Goal: Task Accomplishment & Management: Manage account settings

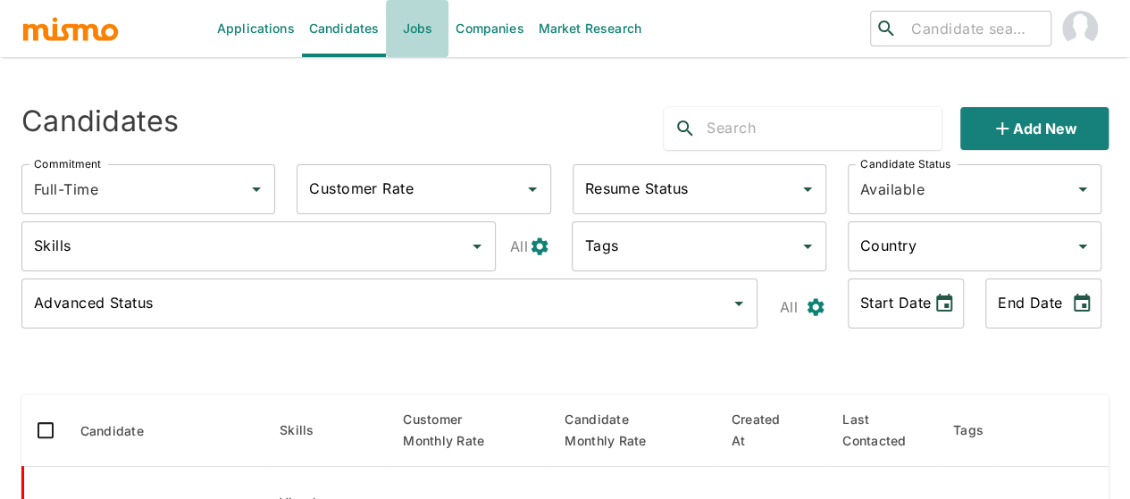
click at [422, 24] on link "Jobs" at bounding box center [417, 28] width 63 height 57
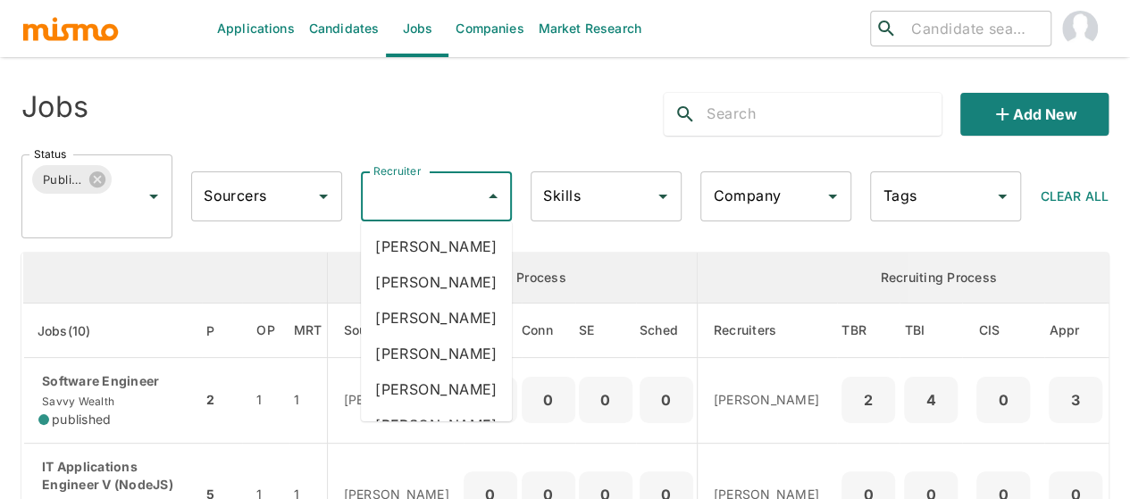
click at [454, 196] on input "Recruiter" at bounding box center [423, 196] width 108 height 34
type input "mai"
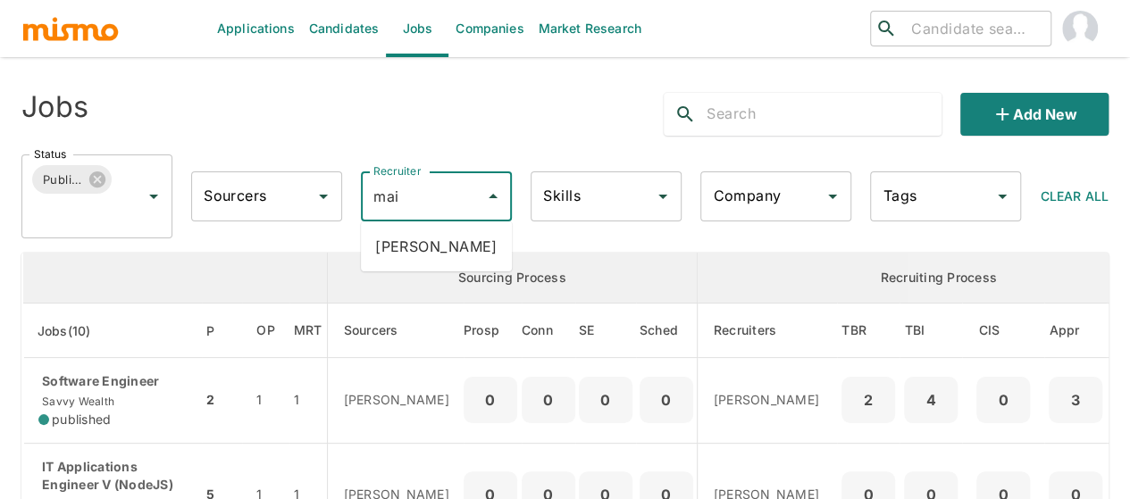
drag, startPoint x: 452, startPoint y: 245, endPoint x: 441, endPoint y: 241, distance: 11.3
click at [451, 245] on li "Maia Reyes" at bounding box center [436, 247] width 151 height 36
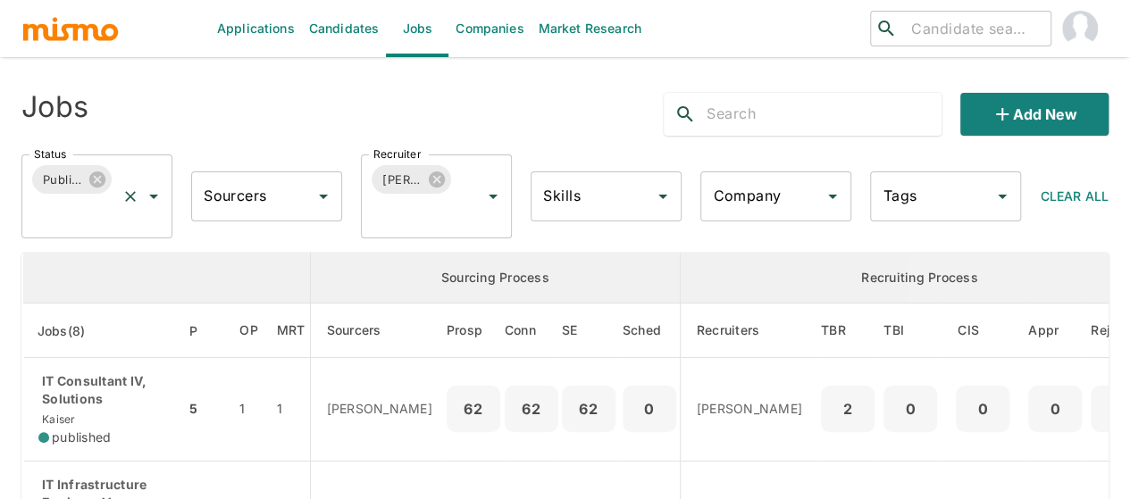
click at [150, 192] on icon "Open" at bounding box center [153, 196] width 21 height 21
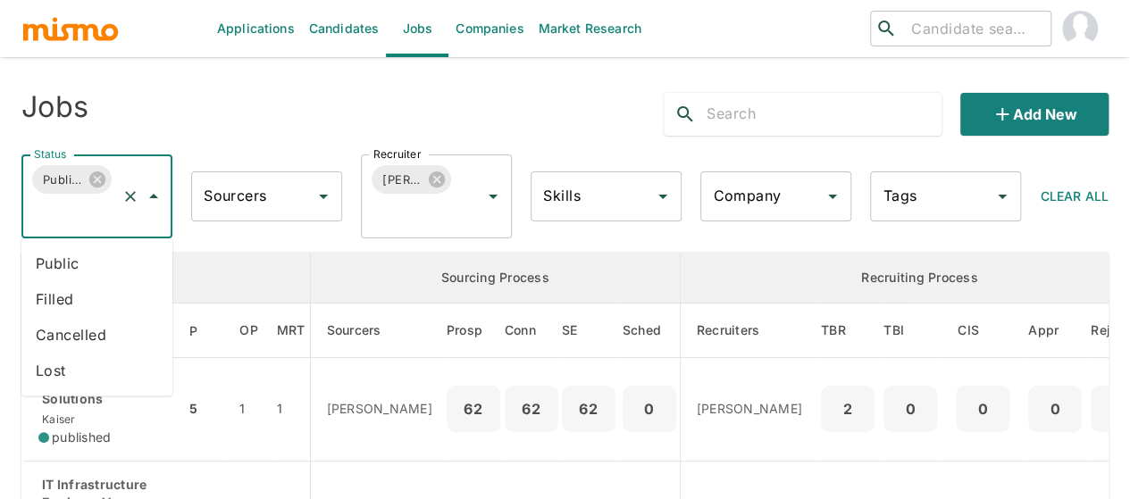
click at [64, 264] on li "Public" at bounding box center [96, 264] width 151 height 36
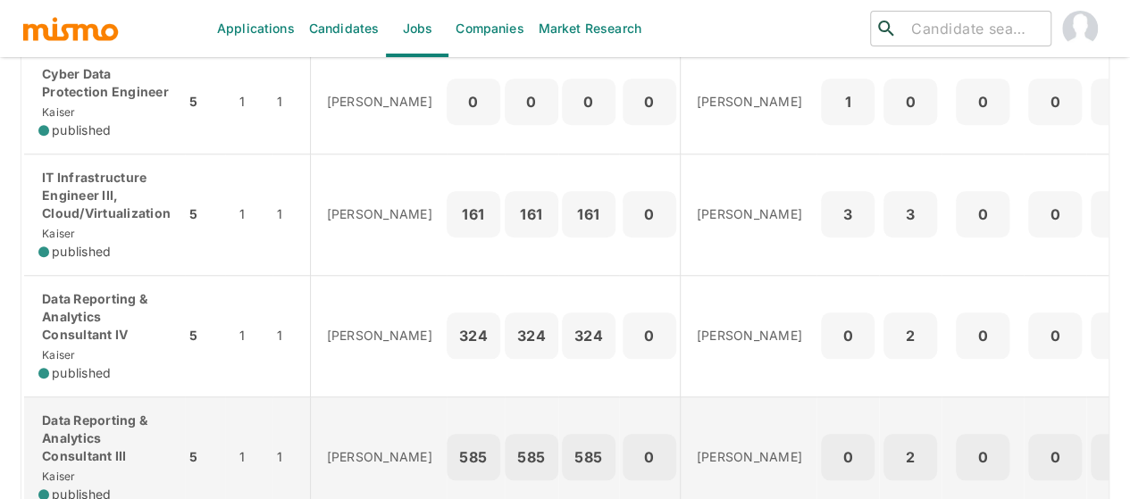
scroll to position [616, 0]
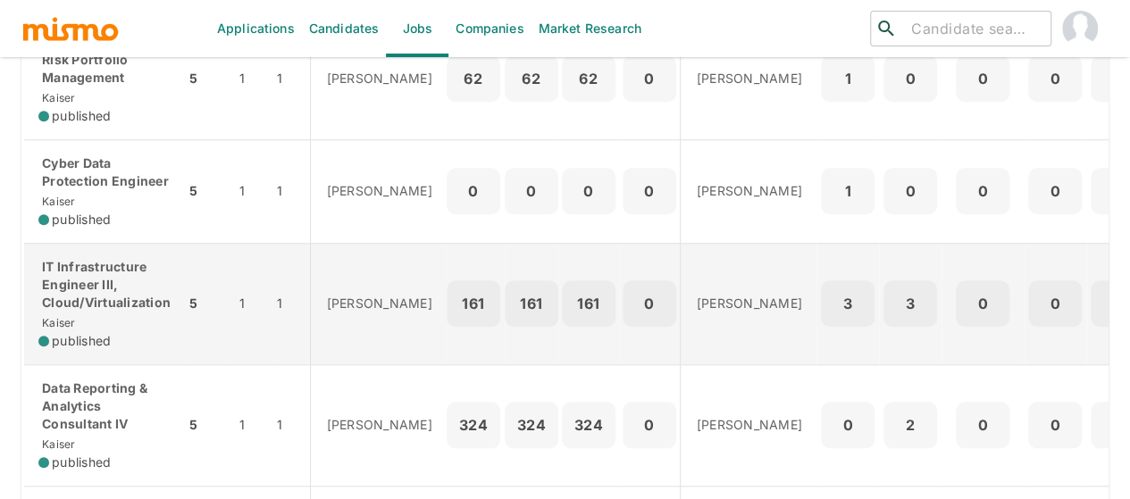
click at [71, 286] on p "IT Infrastructure Engineer III, Cloud/Virtualization" at bounding box center [104, 285] width 132 height 54
click at [56, 288] on p "IT Infrastructure Engineer III, Cloud/Virtualization" at bounding box center [104, 285] width 132 height 54
click at [70, 292] on p "IT Infrastructure Engineer III, Cloud/Virtualization" at bounding box center [104, 285] width 132 height 54
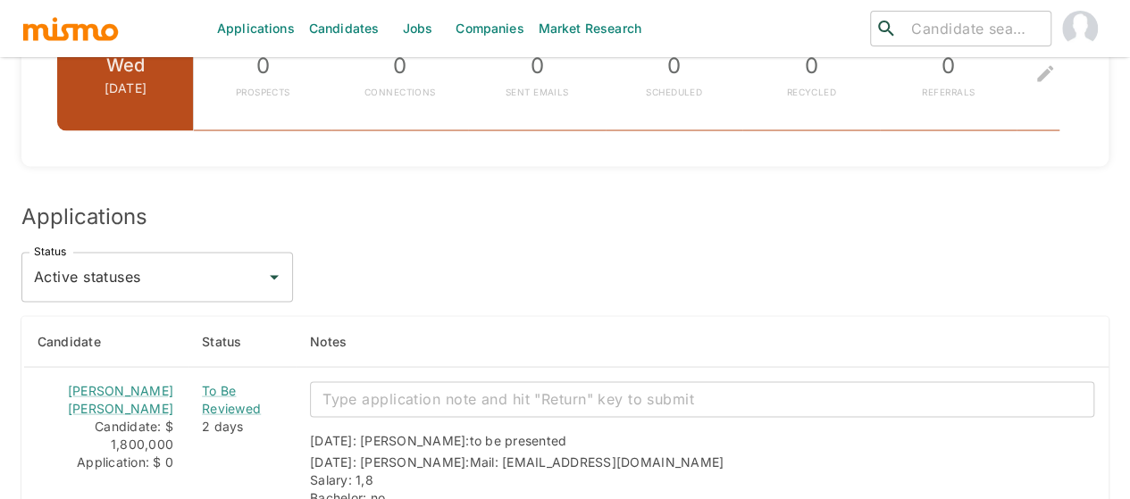
scroll to position [1786, 0]
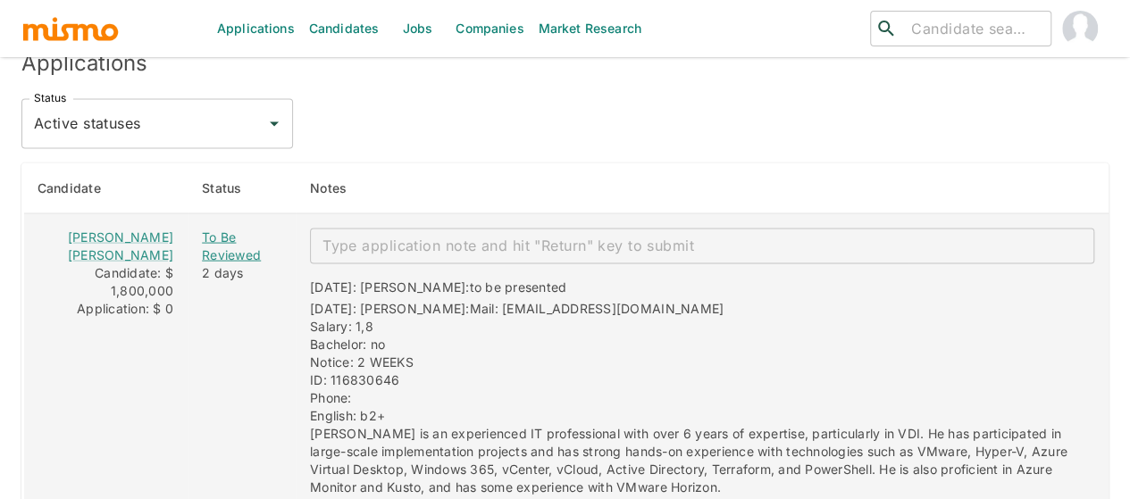
click at [209, 233] on div "To Be Reviewed" at bounding box center [241, 247] width 79 height 36
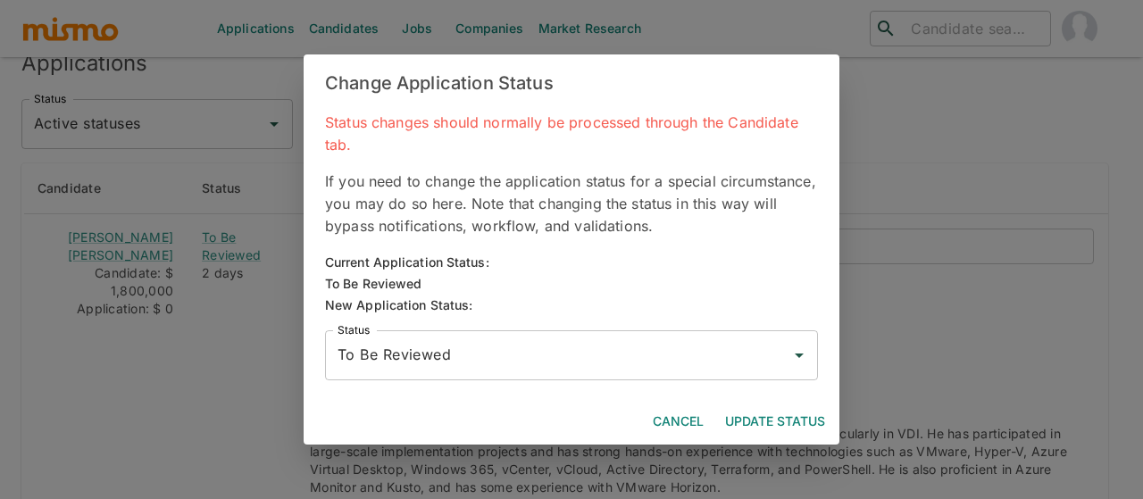
click at [411, 346] on input "To Be Reviewed" at bounding box center [558, 355] width 450 height 34
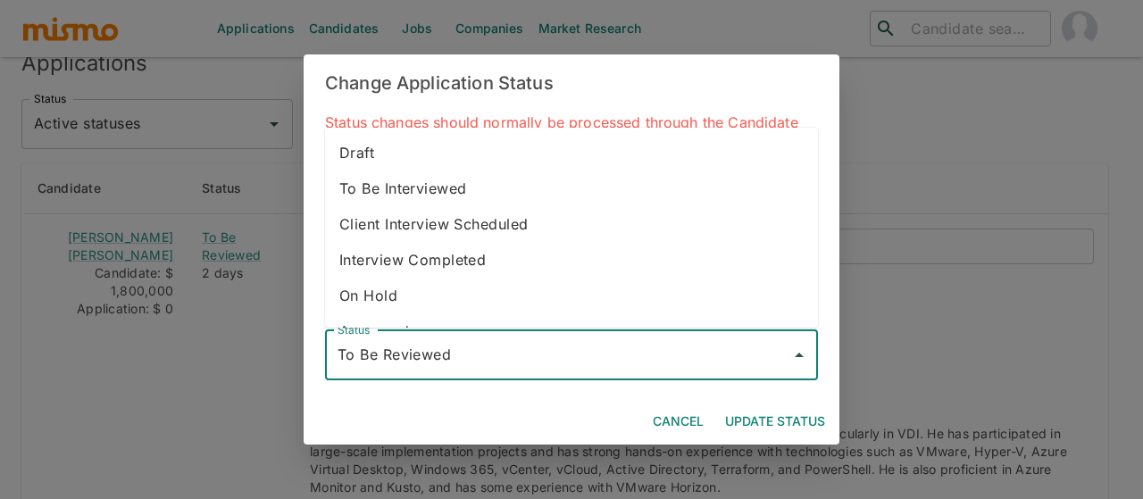
click at [415, 188] on li "To Be Interviewed" at bounding box center [571, 189] width 493 height 36
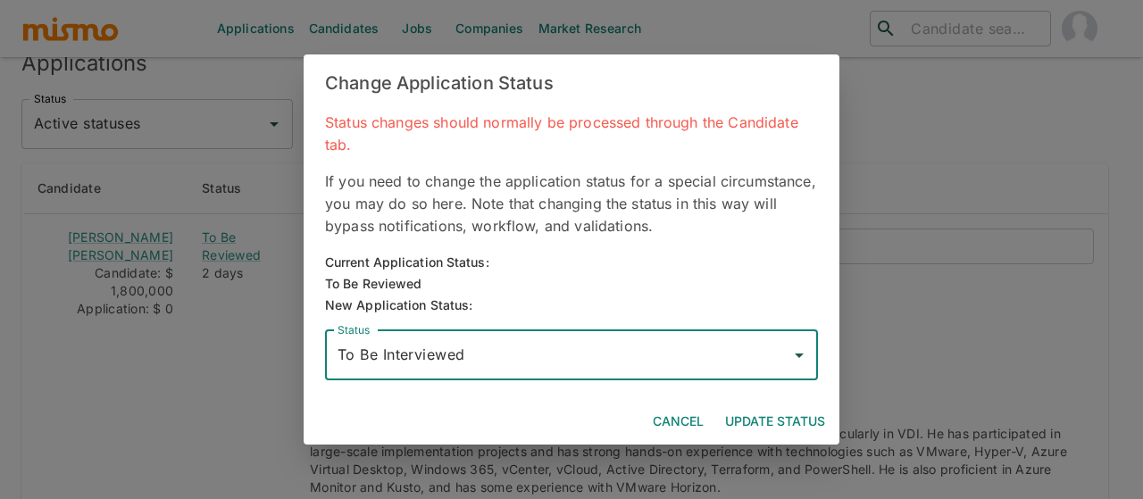
type input "To Be Interviewed"
click at [789, 421] on button "Update Status" at bounding box center [775, 421] width 114 height 33
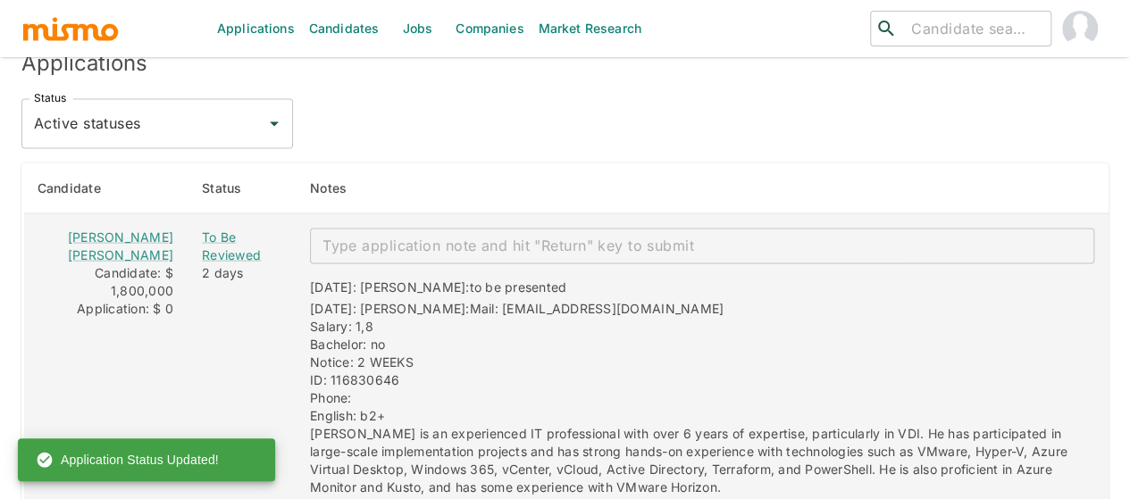
click at [355, 238] on textarea "enhanced table" at bounding box center [701, 246] width 759 height 21
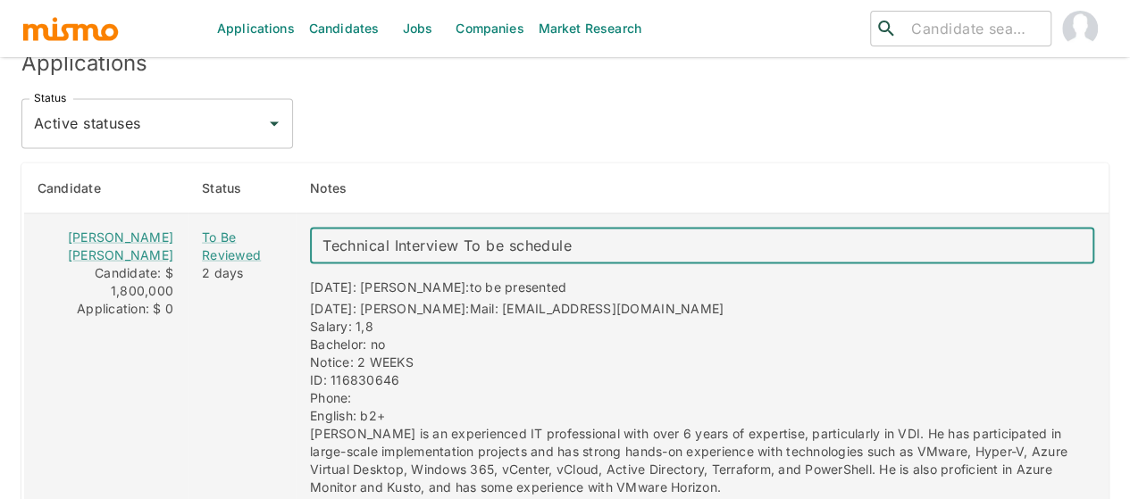
type textarea "Technical Interview To be scheduled"
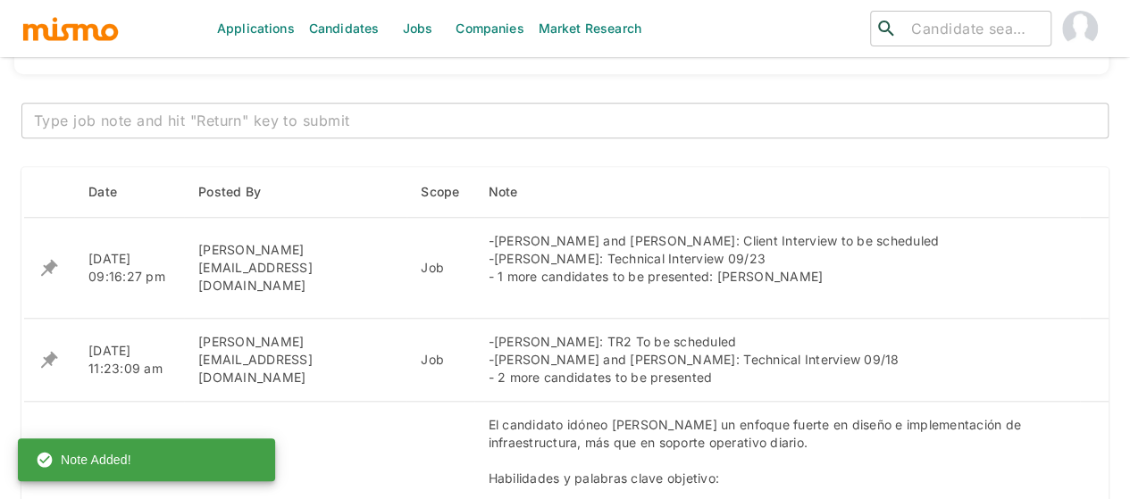
scroll to position [714, 0]
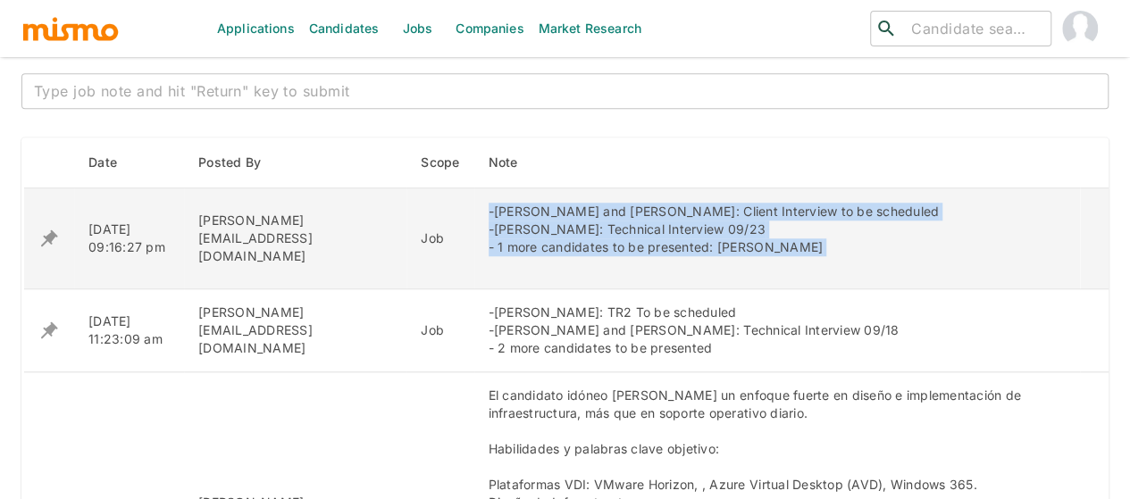
drag, startPoint x: 808, startPoint y: 256, endPoint x: 421, endPoint y: 210, distance: 389.4
click at [474, 210] on td "-[PERSON_NAME] and [PERSON_NAME]: Client Interview to be scheduled -[PERSON_NAM…" at bounding box center [776, 238] width 605 height 101
copy div "-[PERSON_NAME] and [PERSON_NAME]: Client Interview to be scheduled -[PERSON_NAM…"
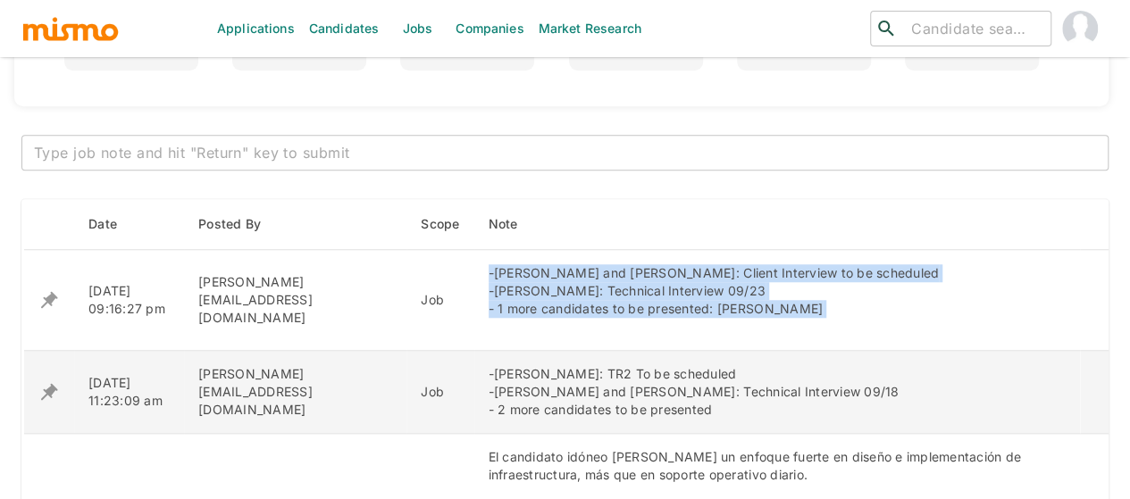
scroll to position [625, 0]
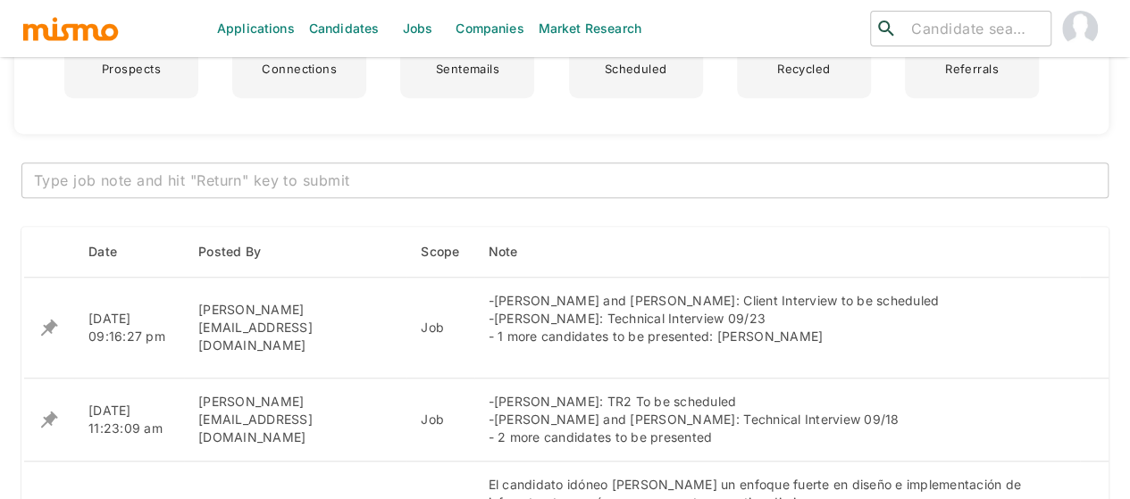
click at [232, 178] on textarea at bounding box center [565, 181] width 1062 height 21
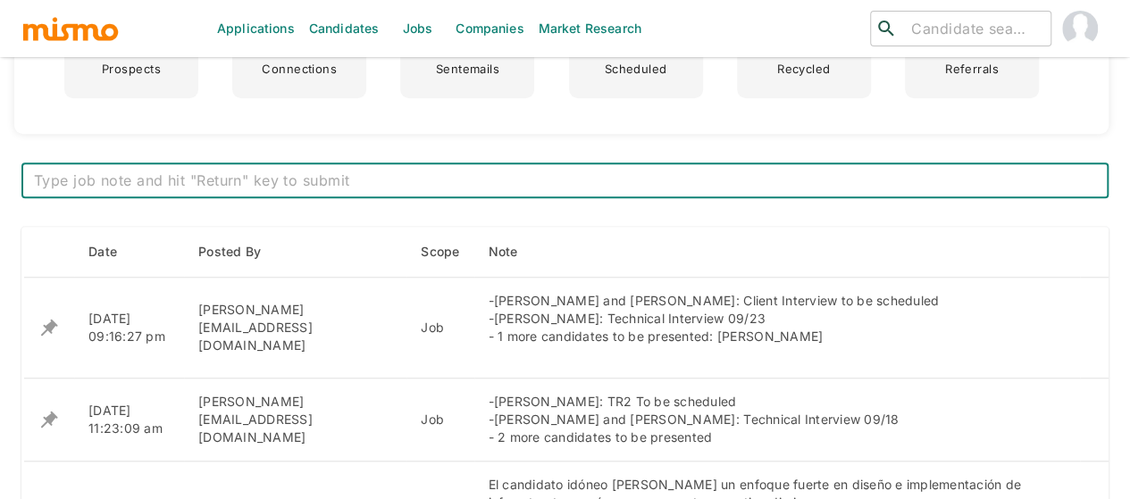
paste textarea "-[PERSON_NAME], [PERSON_NAME] and [PERSON_NAME]: Client Interview to be schedul…"
type textarea "-[PERSON_NAME], [PERSON_NAME] and [PERSON_NAME]: Client Interview to be schedul…"
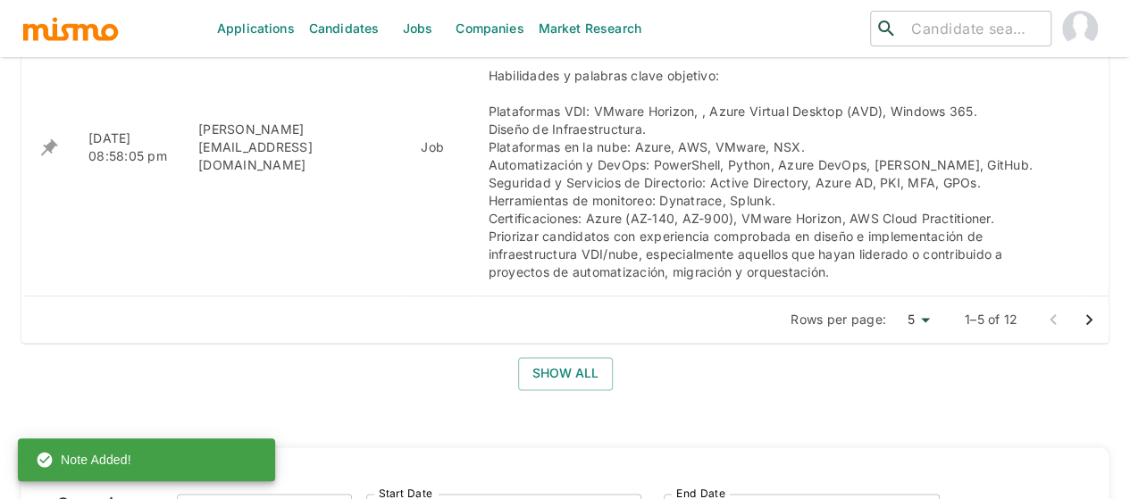
scroll to position [1250, 0]
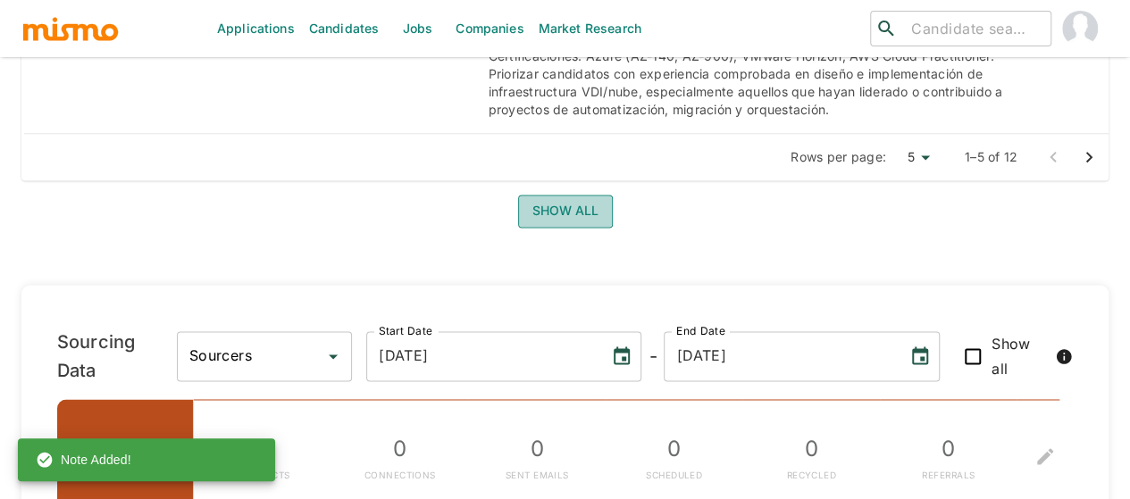
click at [551, 213] on button "Show all" at bounding box center [565, 211] width 95 height 33
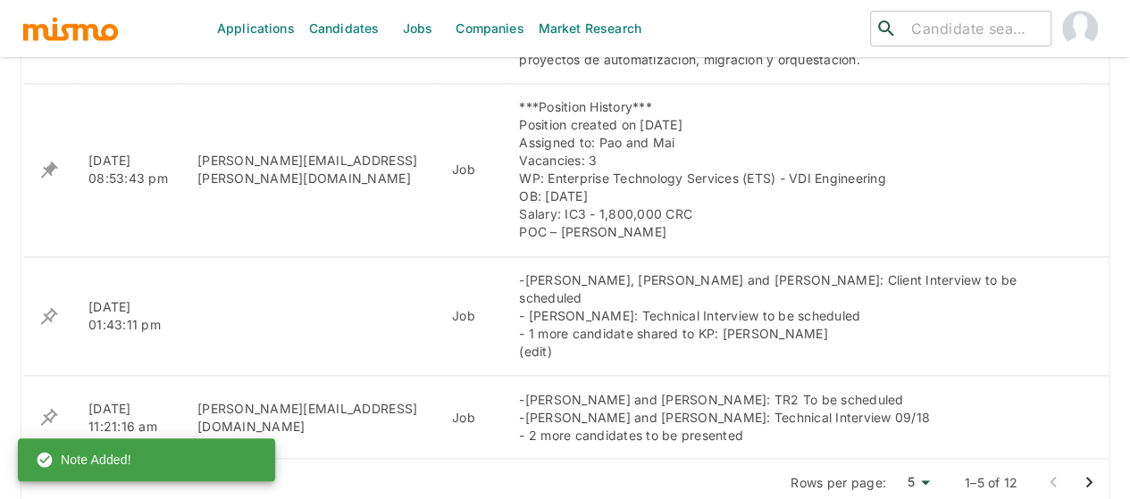
scroll to position [1339, 0]
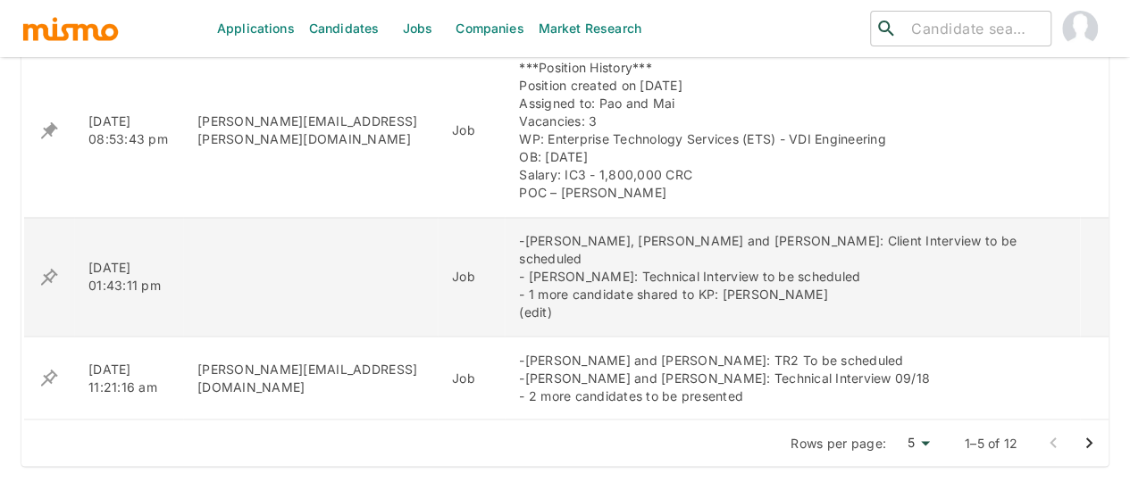
click at [52, 268] on icon "enhanced table" at bounding box center [49, 276] width 17 height 17
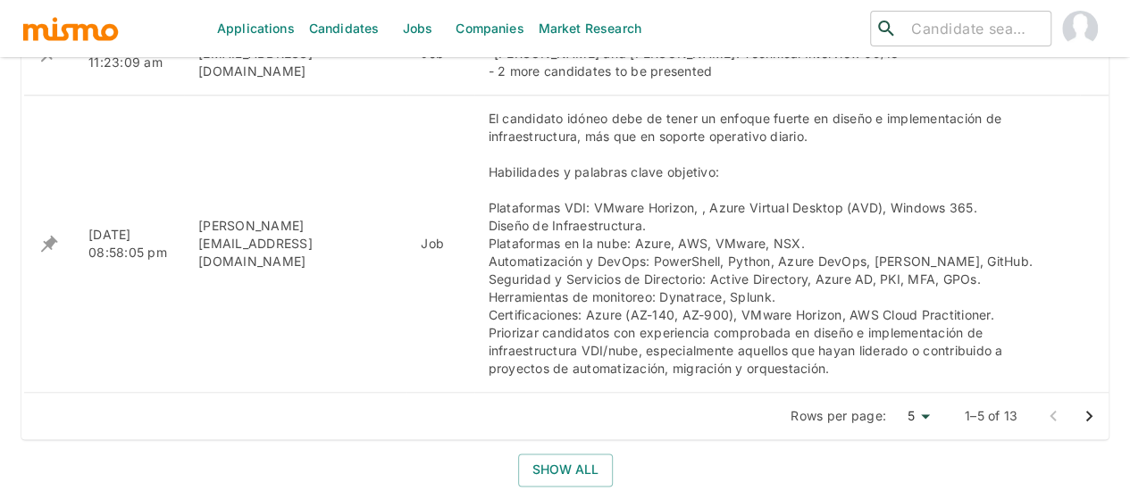
scroll to position [1072, 0]
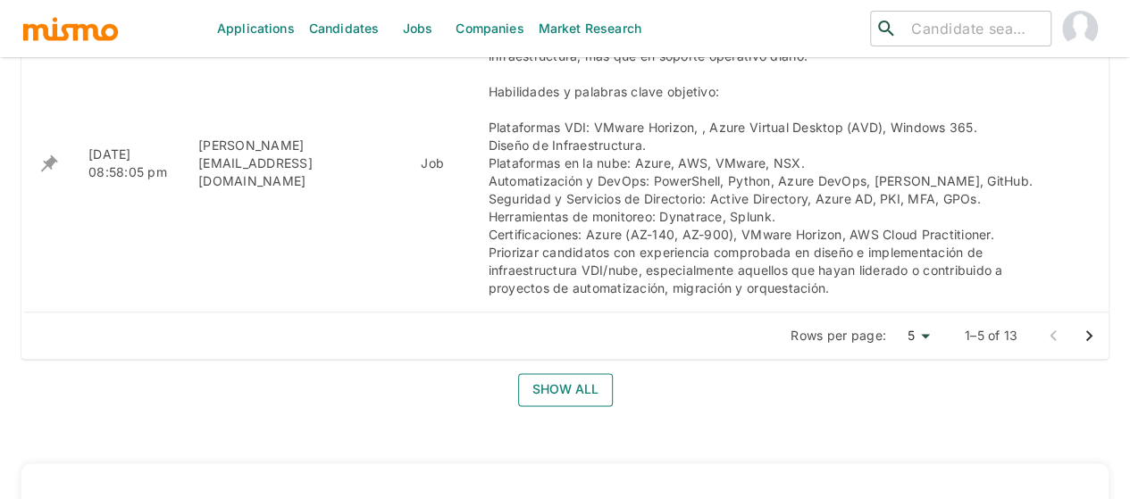
click at [553, 389] on button "Show all" at bounding box center [565, 389] width 95 height 33
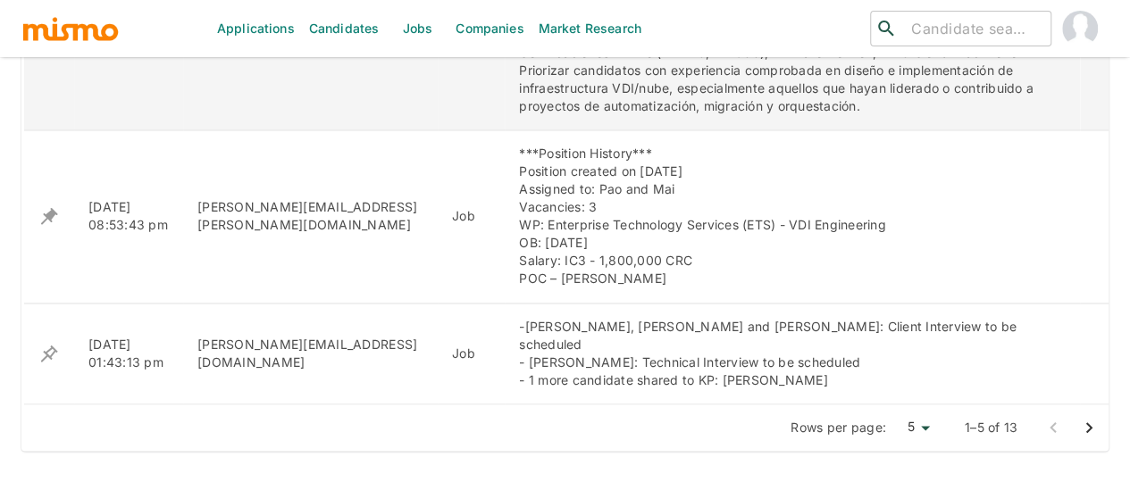
scroll to position [1429, 0]
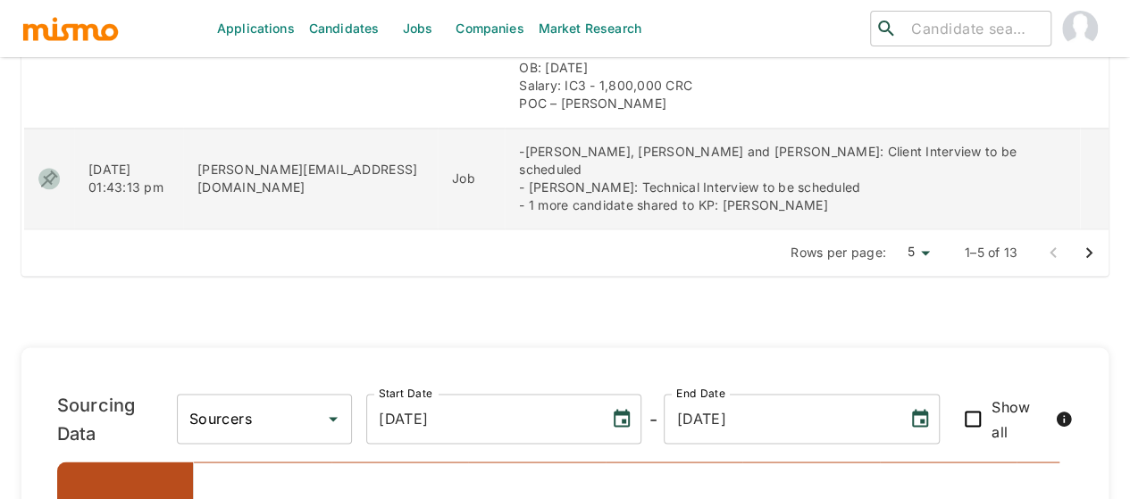
click at [51, 168] on icon "enhanced table" at bounding box center [48, 178] width 21 height 21
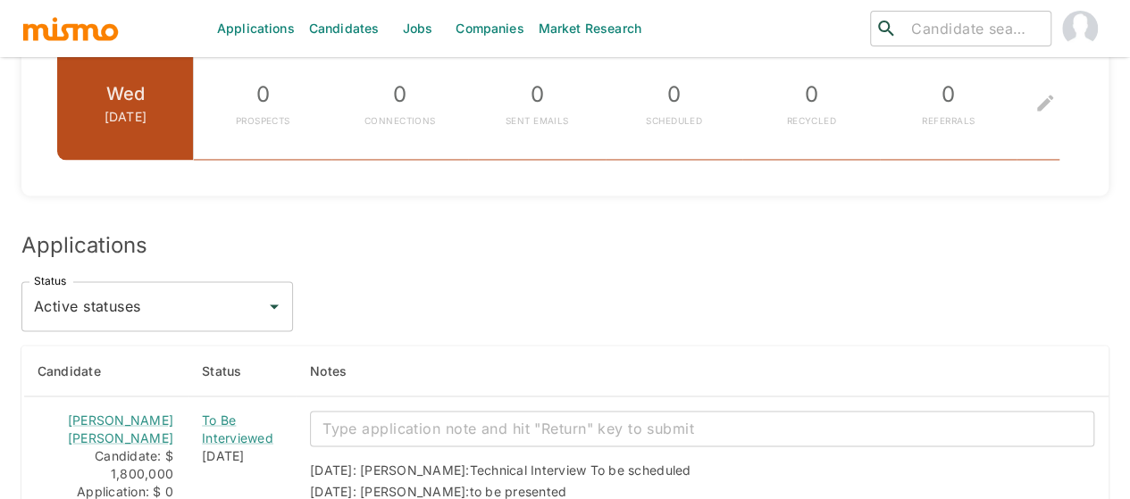
scroll to position [1697, 0]
